Goal: Information Seeking & Learning: Learn about a topic

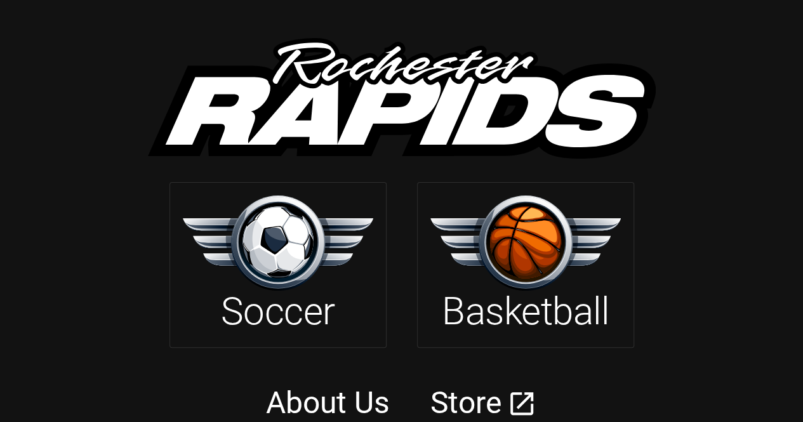
click at [288, 244] on img at bounding box center [278, 243] width 191 height 95
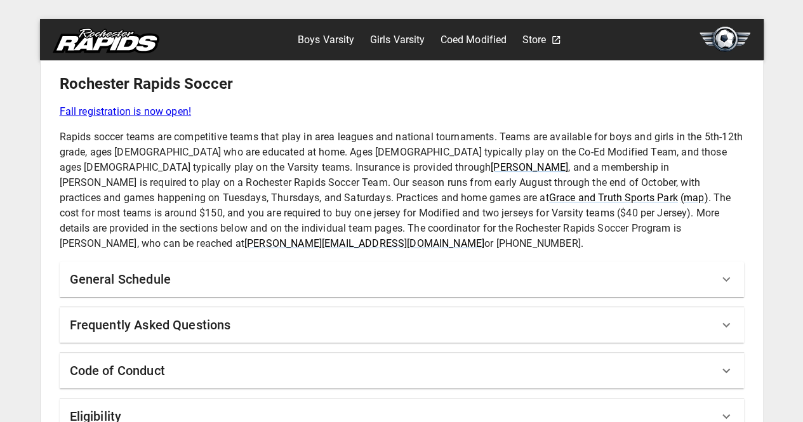
click at [180, 269] on div "General Schedule" at bounding box center [394, 279] width 649 height 20
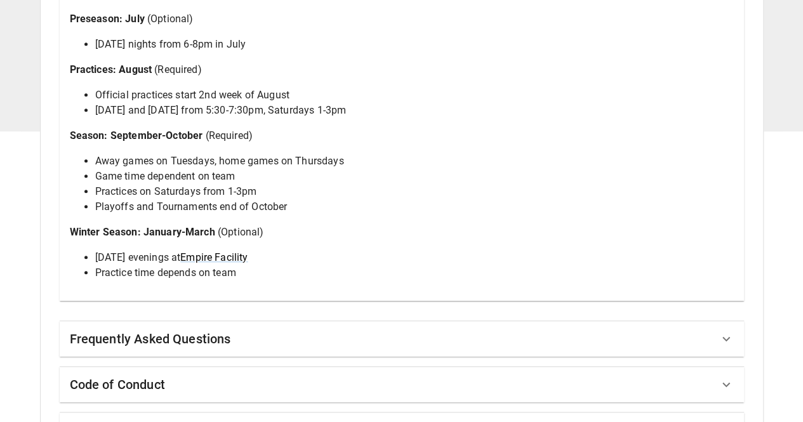
scroll to position [320, 0]
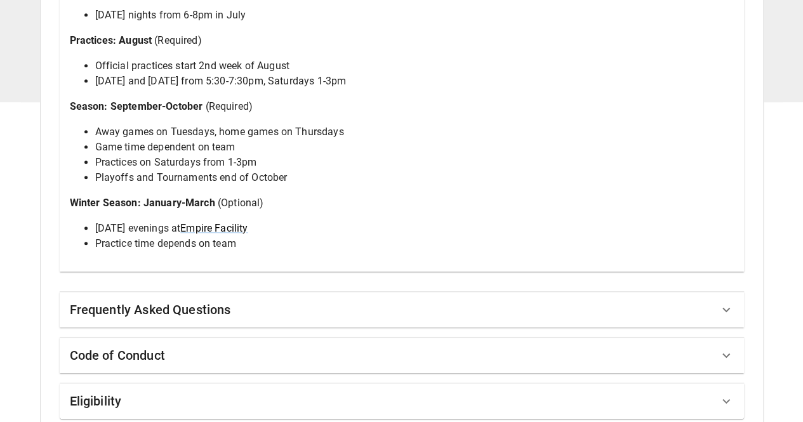
click at [227, 300] on h6 "Frequently Asked Questions" at bounding box center [150, 310] width 161 height 20
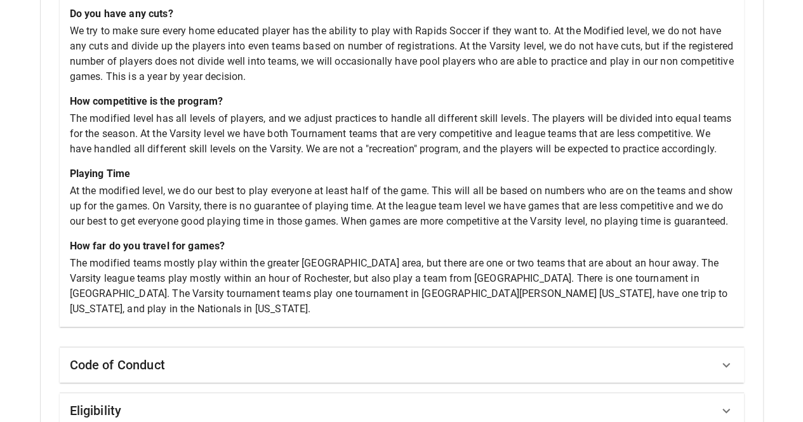
scroll to position [667, 0]
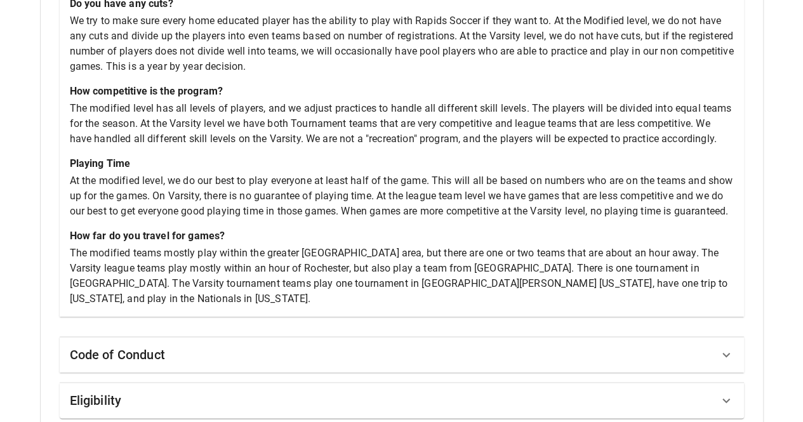
click at [144, 345] on h6 "Code of Conduct" at bounding box center [117, 355] width 95 height 20
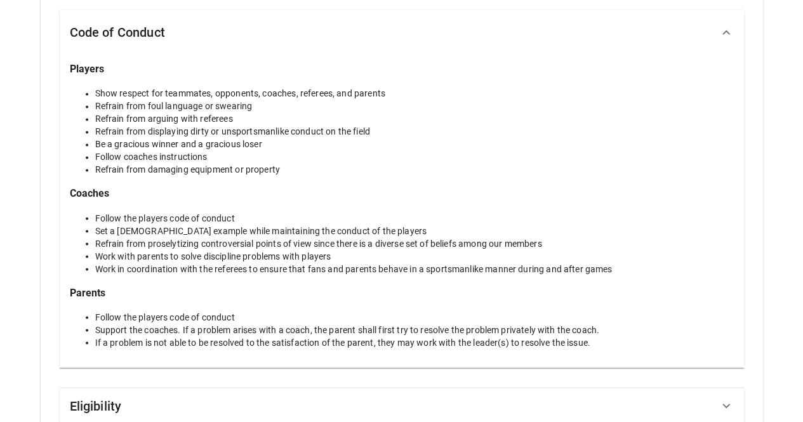
scroll to position [1000, 0]
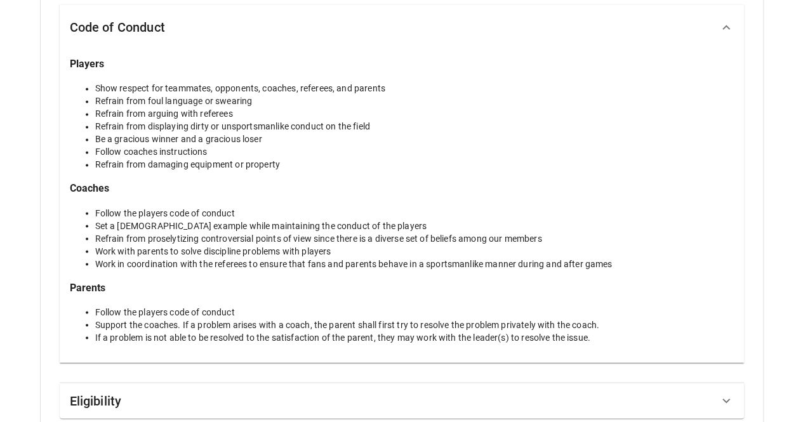
click at [164, 396] on div "Eligibility" at bounding box center [402, 401] width 685 height 36
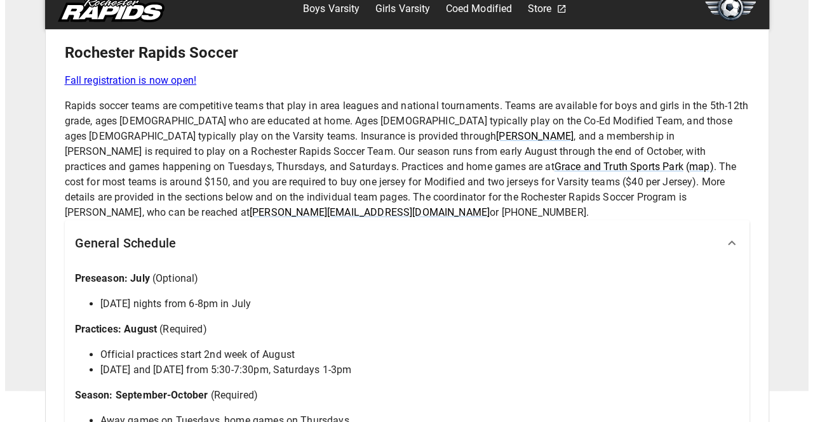
scroll to position [0, 0]
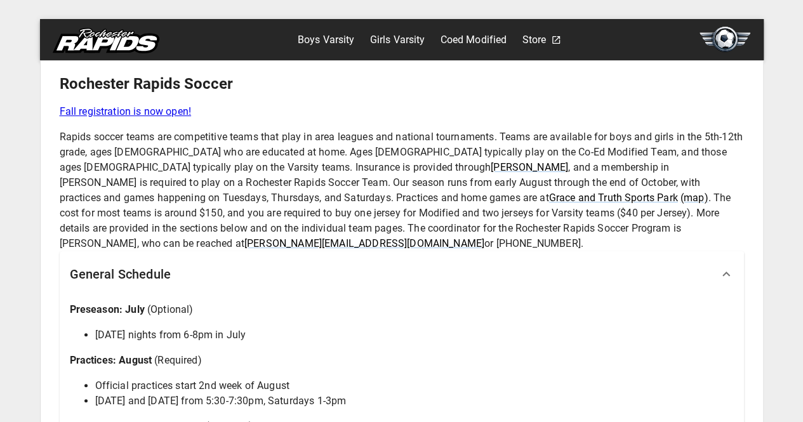
click at [333, 38] on link "Boys Varsity" at bounding box center [326, 40] width 57 height 20
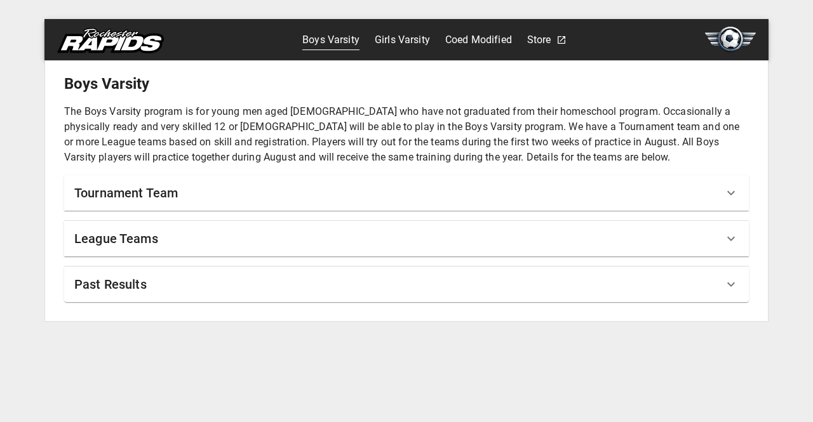
click at [489, 37] on link "Coed Modified" at bounding box center [478, 40] width 67 height 20
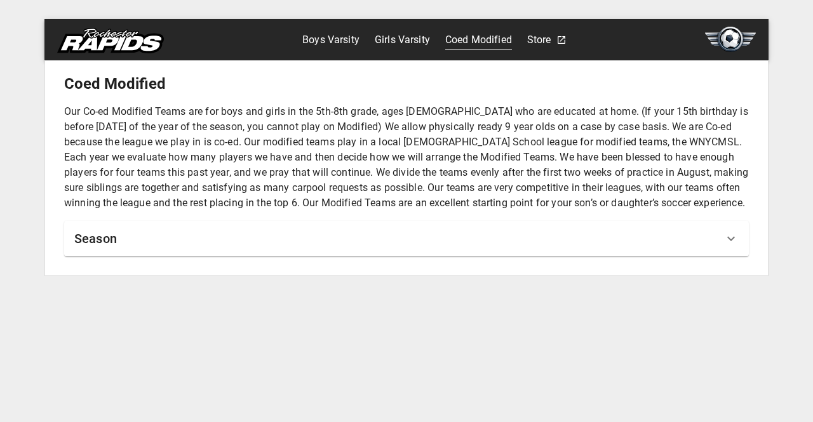
click at [544, 43] on link "Store" at bounding box center [539, 40] width 24 height 20
